Goal: Find specific page/section: Find specific page/section

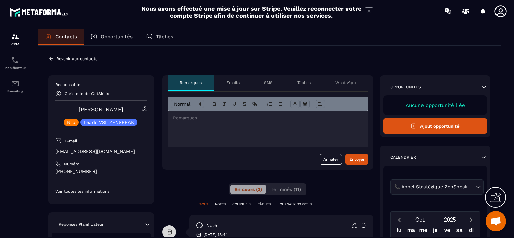
click at [61, 58] on p "Revenir aux contacts" at bounding box center [76, 59] width 41 height 5
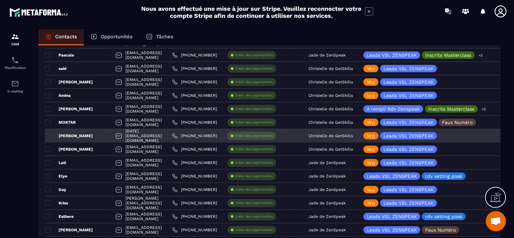
scroll to position [673, 0]
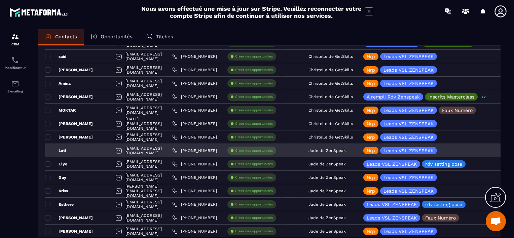
click at [346, 150] on p "Jade de ZenSpeak" at bounding box center [327, 150] width 37 height 5
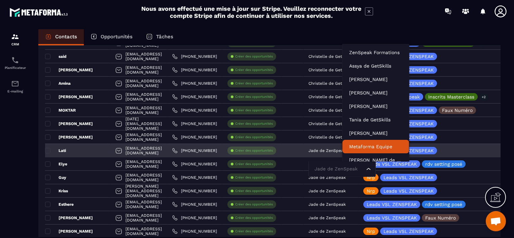
scroll to position [5, 0]
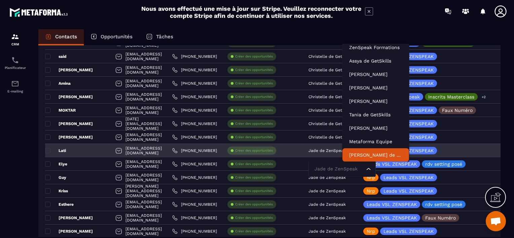
click at [362, 169] on input "Search for option" at bounding box center [339, 169] width 52 height 7
type input "***"
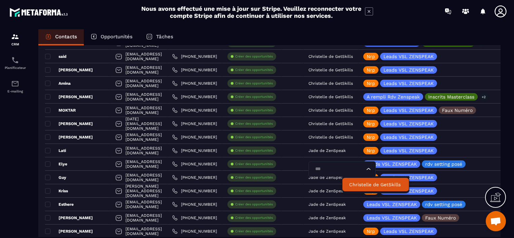
click at [363, 185] on p "Christelle de GetSkills" at bounding box center [375, 184] width 53 height 7
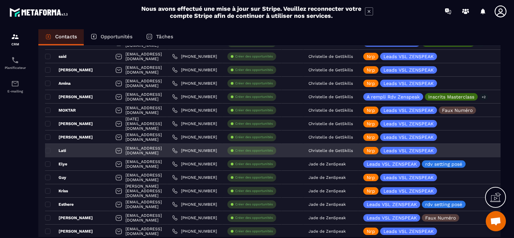
click at [81, 150] on div "Lati" at bounding box center [77, 150] width 65 height 13
